Goal: Transaction & Acquisition: Purchase product/service

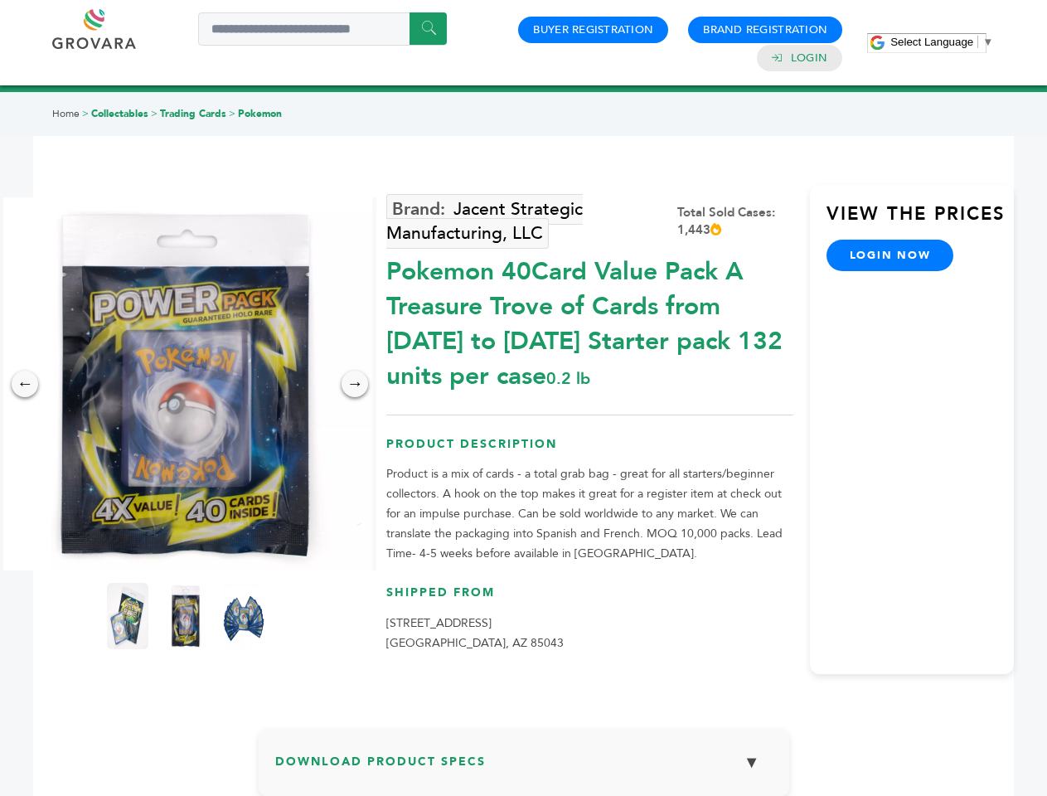
click at [942, 41] on span "Select Language" at bounding box center [931, 42] width 83 height 12
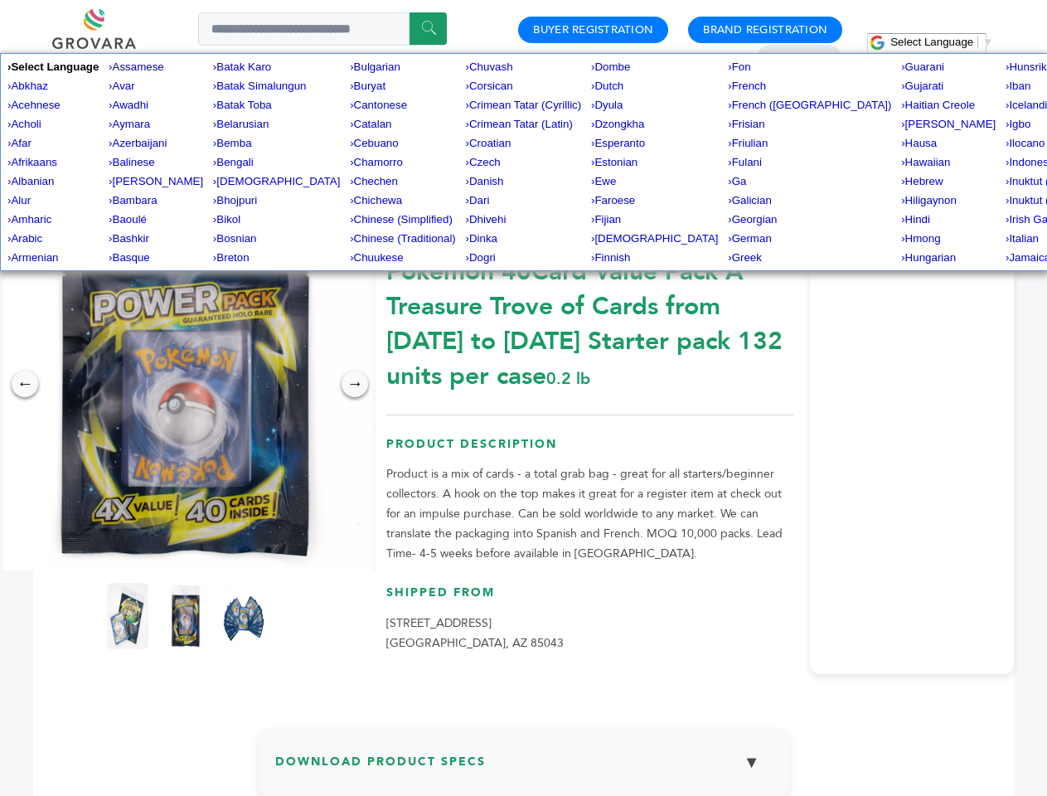
click at [186, 384] on img at bounding box center [185, 383] width 373 height 373
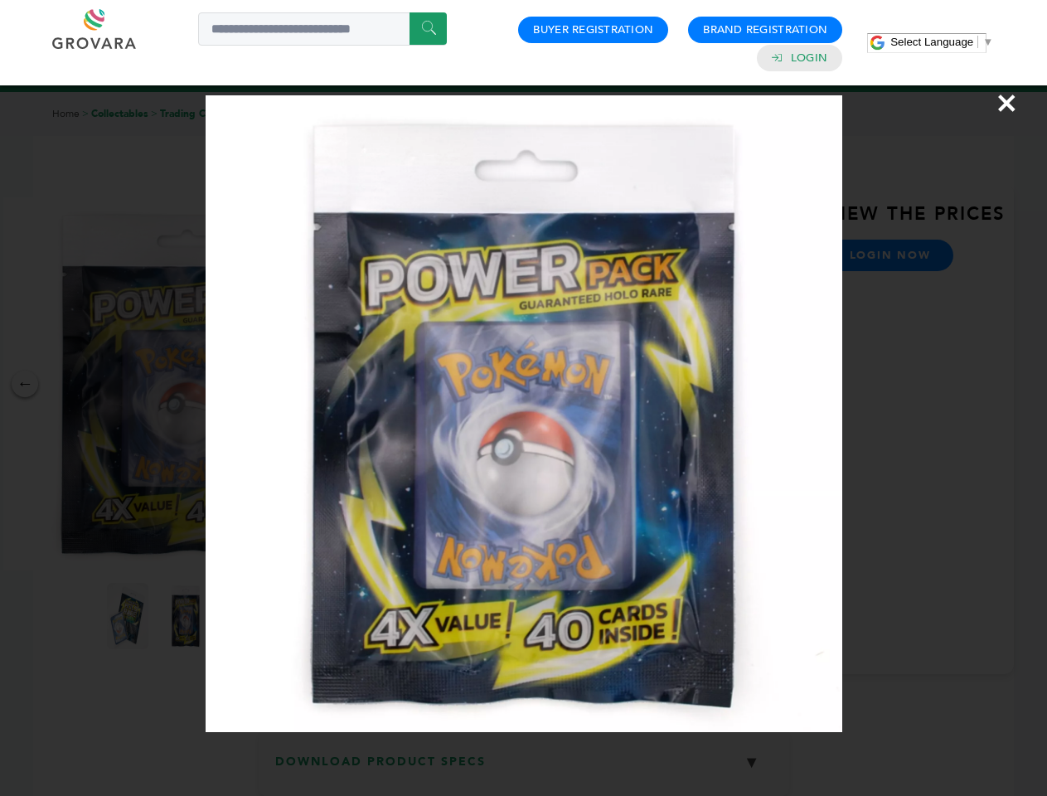
click at [25, 384] on div "×" at bounding box center [523, 398] width 1047 height 796
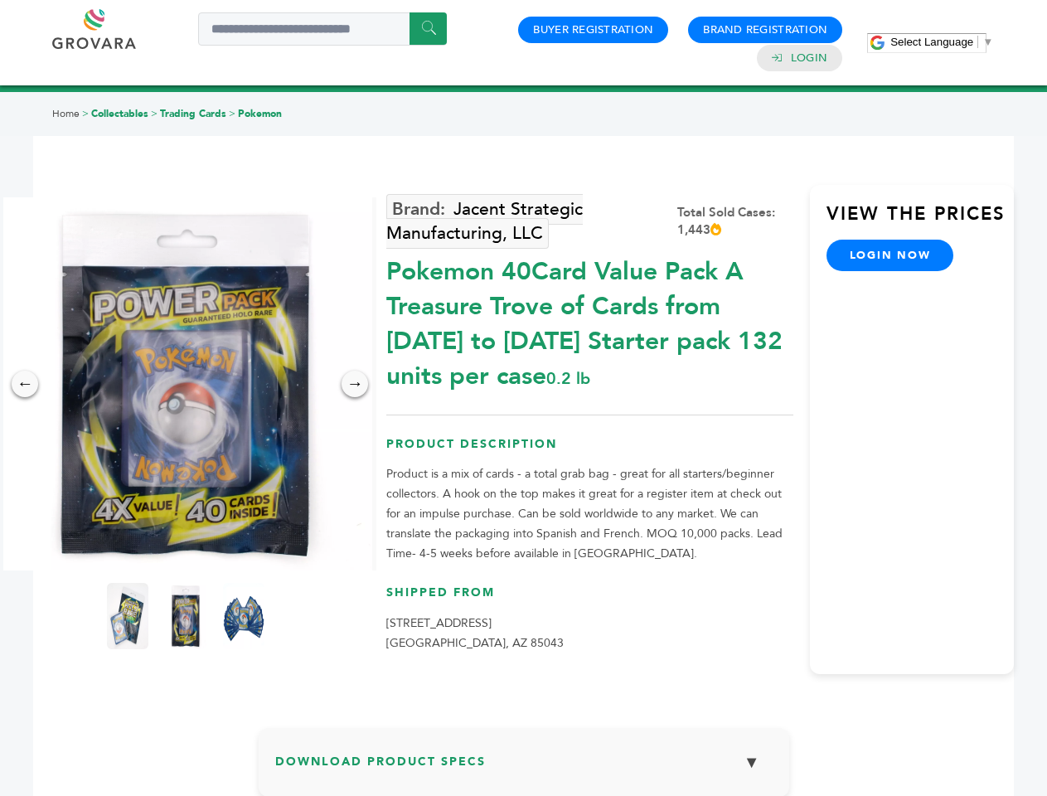
click at [355, 384] on div "→" at bounding box center [355, 384] width 27 height 27
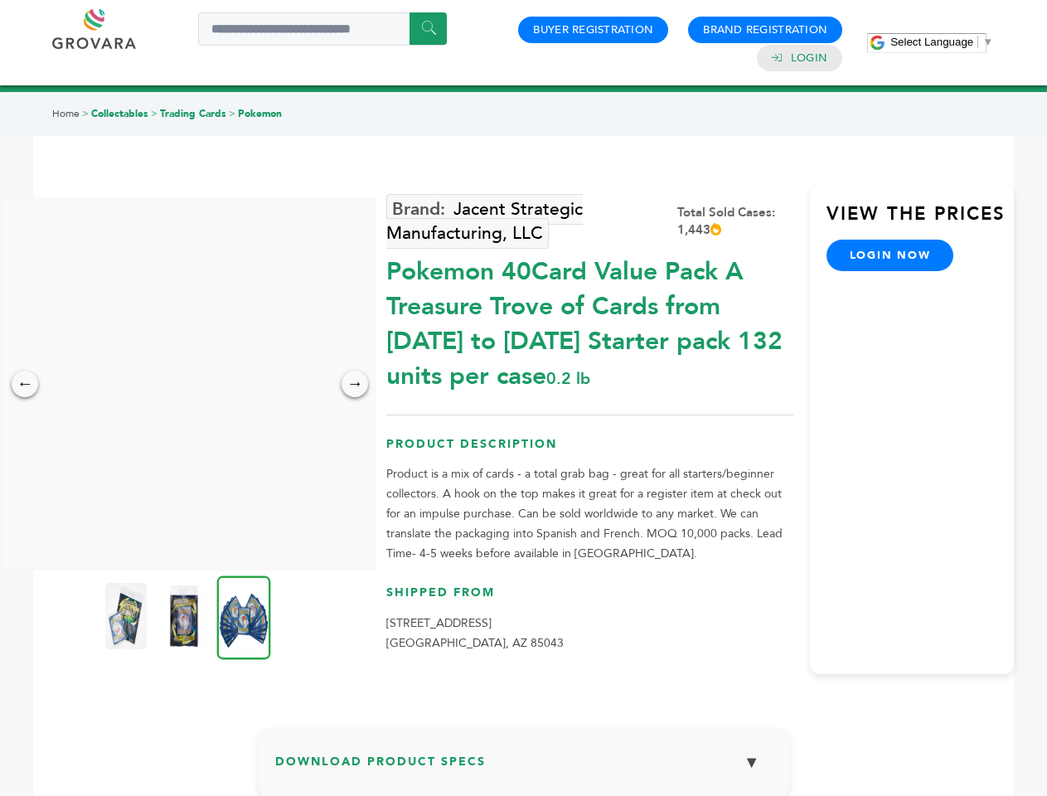
click at [128, 616] on img at bounding box center [125, 616] width 41 height 66
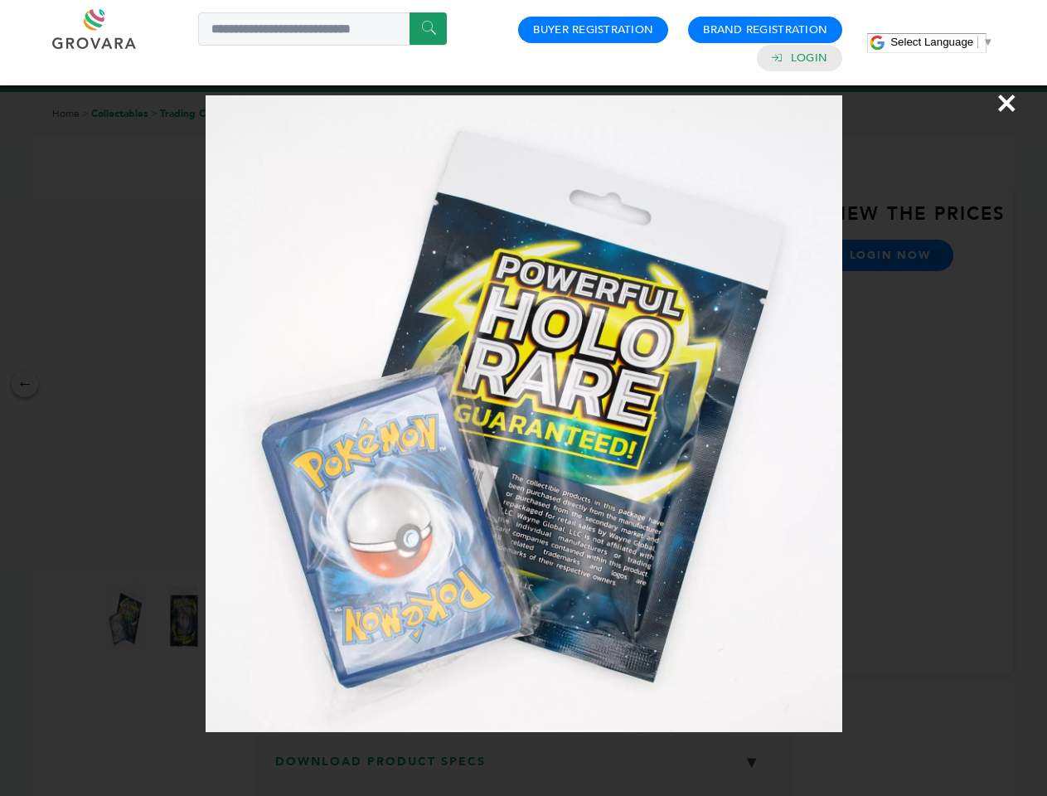
click at [186, 616] on div "×" at bounding box center [523, 398] width 1047 height 796
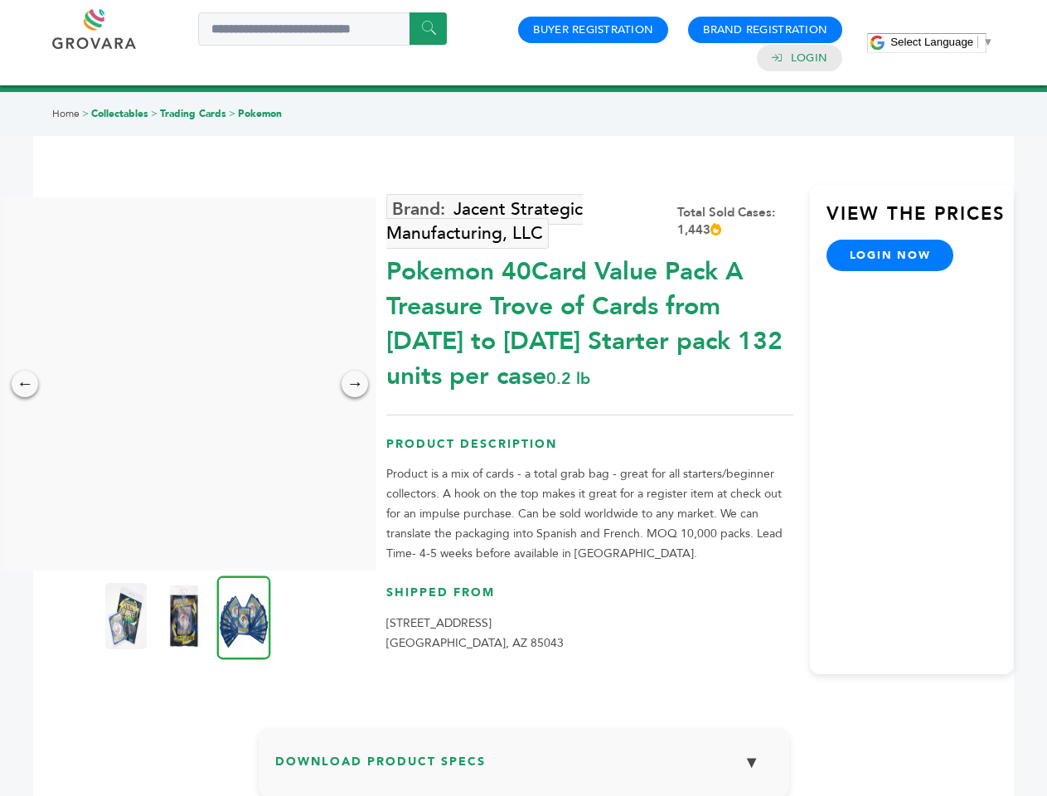
click at [244, 616] on img at bounding box center [244, 617] width 54 height 84
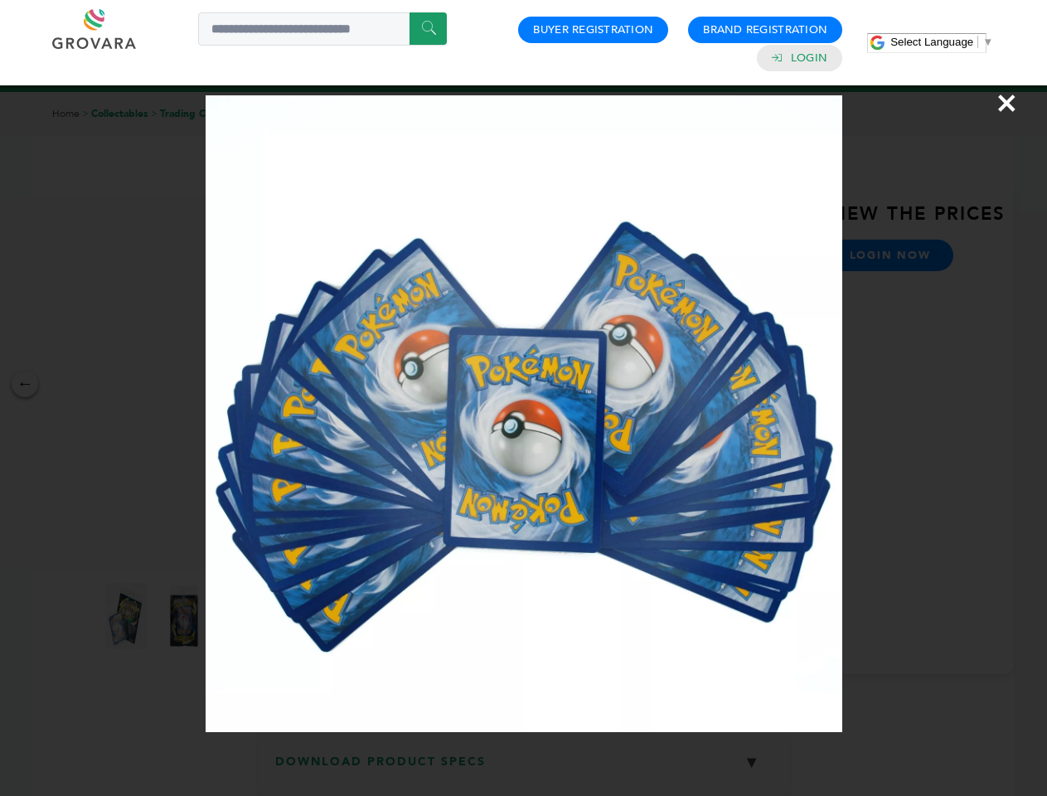
click at [524, 768] on div "×" at bounding box center [523, 398] width 1047 height 796
